Goal: Task Accomplishment & Management: Manage account settings

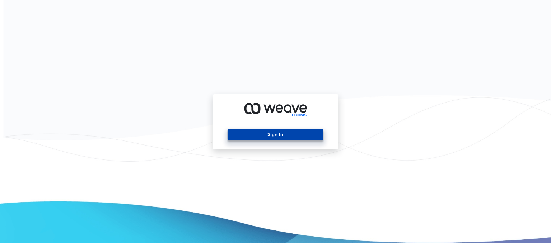
click at [275, 136] on button "Sign In" at bounding box center [276, 134] width 96 height 11
